Goal: Task Accomplishment & Management: Use online tool/utility

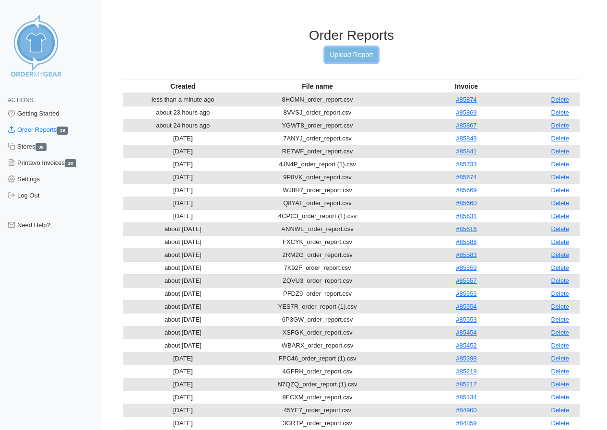
click at [347, 54] on link "Upload Report" at bounding box center [351, 54] width 52 height 15
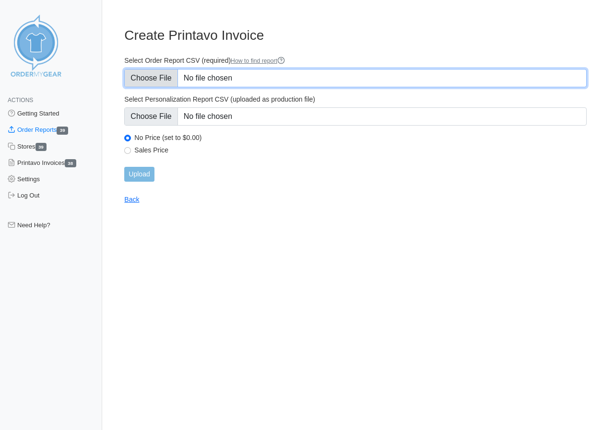
click at [164, 77] on input "Select Order Report CSV (required) How to find report" at bounding box center [355, 78] width 462 height 18
type input "C:\fakepath\3ZZCY_order_report.csv"
click at [153, 77] on input "Select Order Report CSV (required) How to find report" at bounding box center [355, 78] width 462 height 18
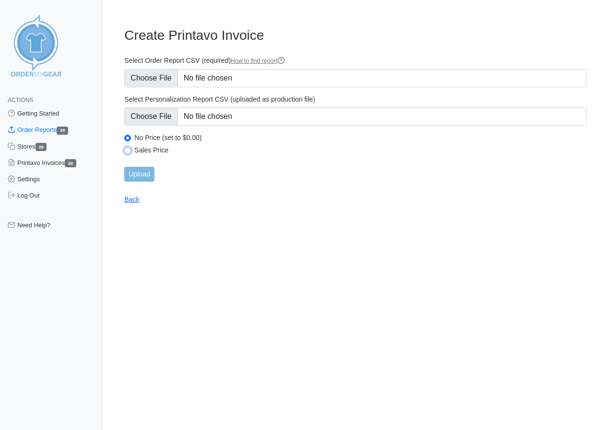
click at [130, 151] on input "Sales Price" at bounding box center [127, 150] width 7 height 7
radio input "true"
click at [143, 175] on input "Upload" at bounding box center [139, 174] width 30 height 15
